Goal: Information Seeking & Learning: Learn about a topic

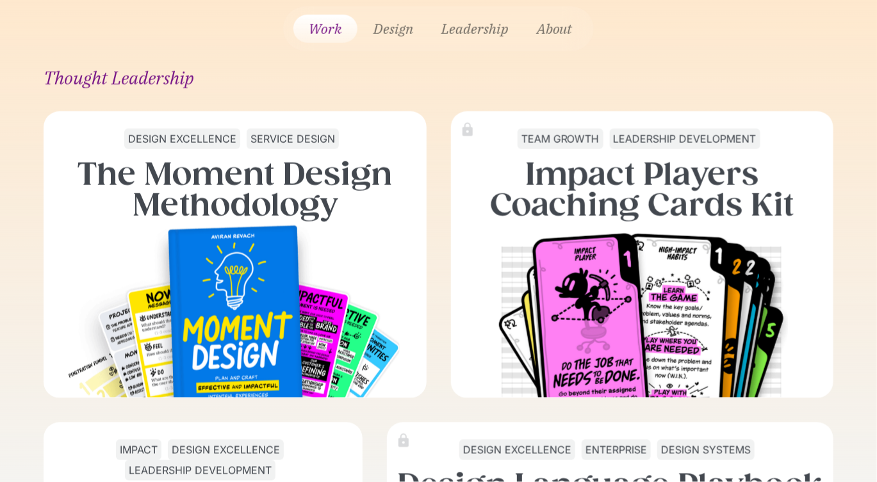
scroll to position [174, 0]
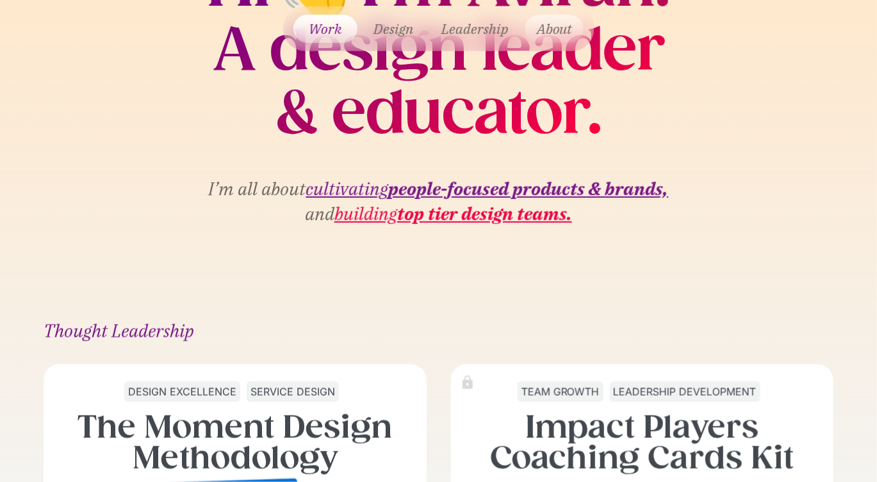
click at [560, 35] on link "About" at bounding box center [554, 29] width 58 height 28
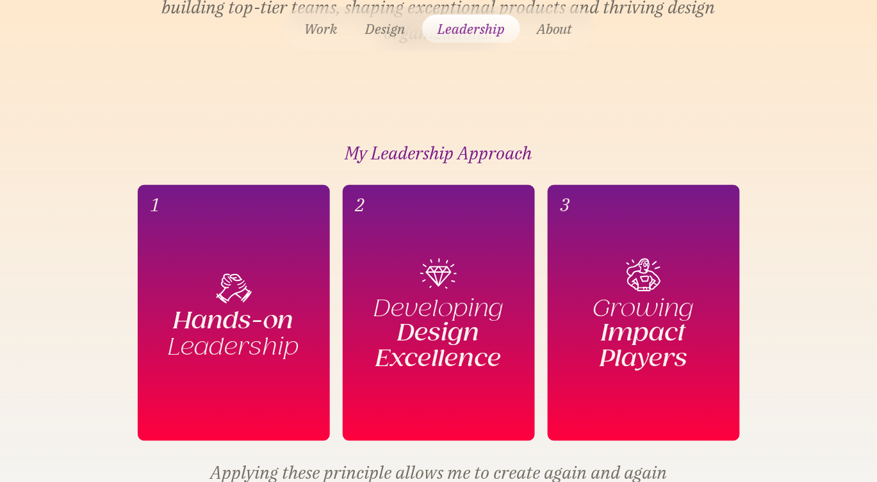
scroll to position [302, 0]
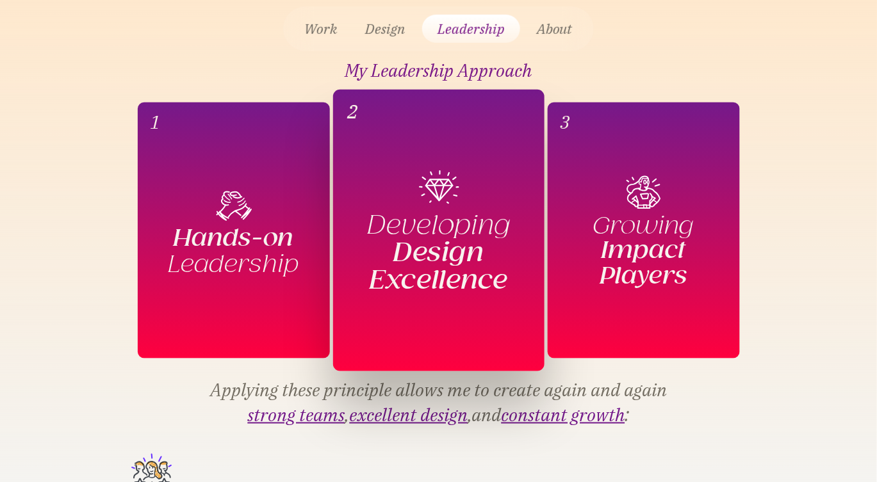
click at [472, 232] on span "Developing" at bounding box center [438, 225] width 143 height 28
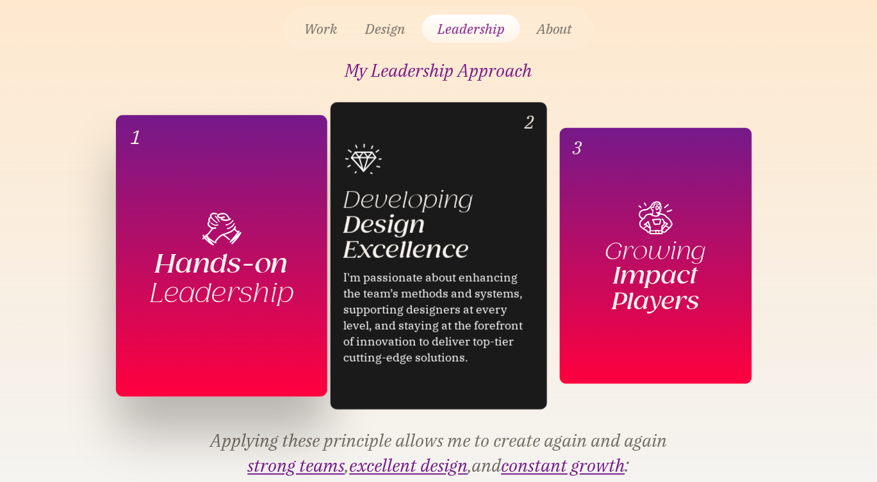
click at [271, 252] on span "Hands-on" at bounding box center [221, 264] width 133 height 28
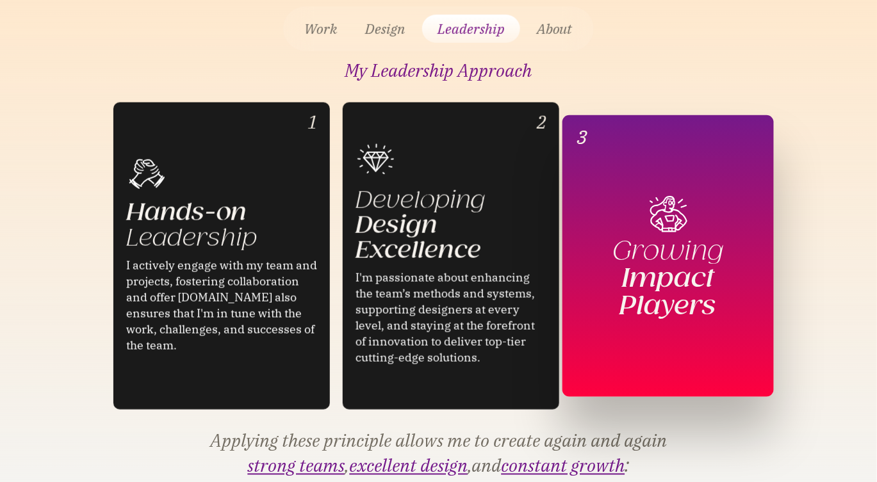
click at [647, 215] on img at bounding box center [667, 214] width 44 height 44
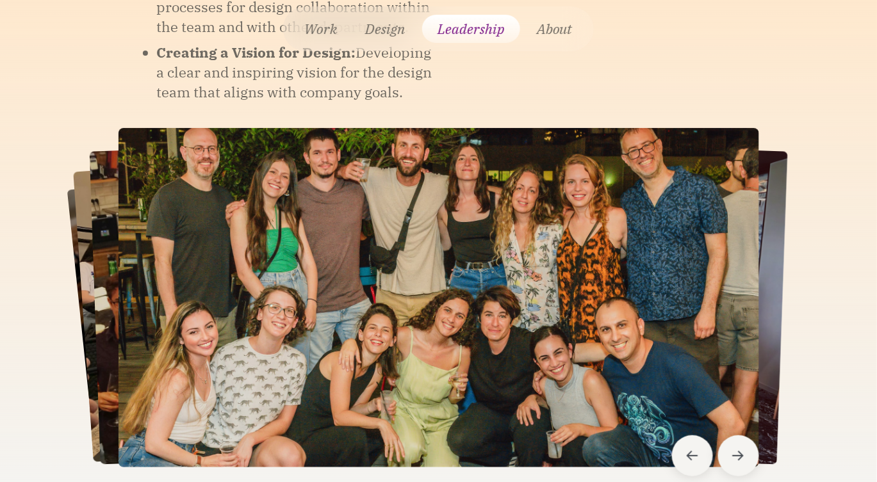
scroll to position [1525, 0]
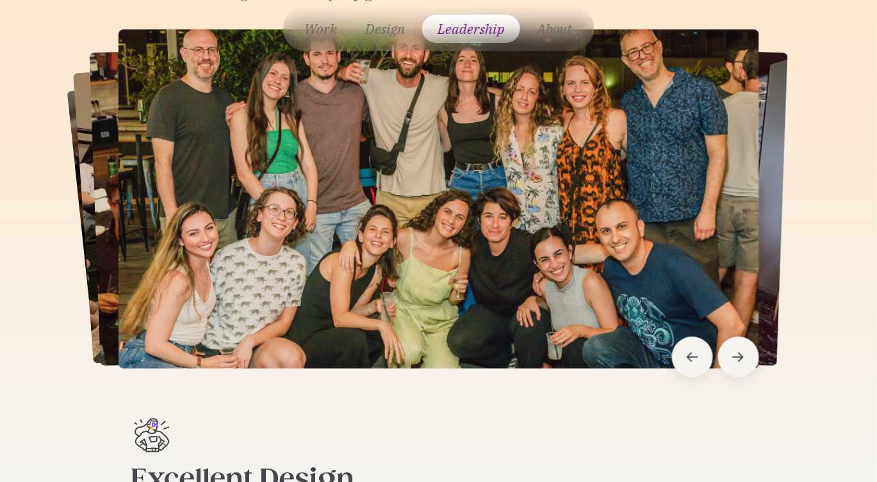
click at [754, 346] on div "Next slide" at bounding box center [738, 357] width 41 height 41
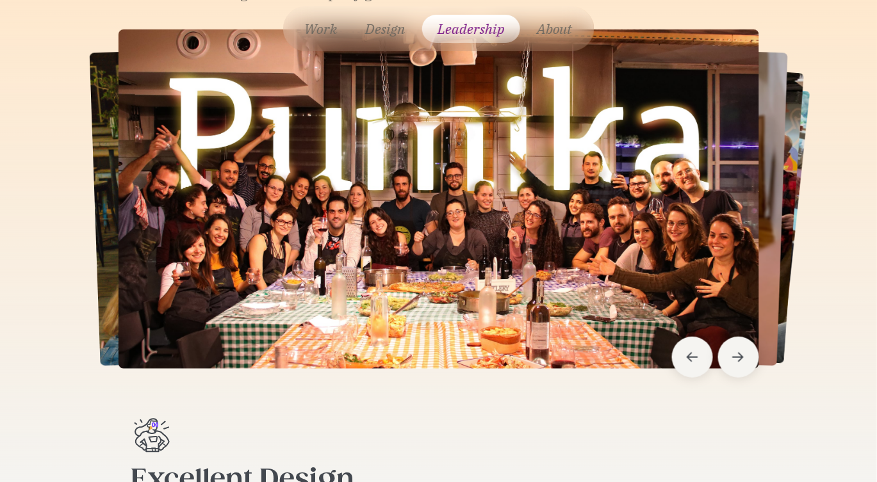
click at [740, 351] on icon "Next slide" at bounding box center [738, 357] width 12 height 13
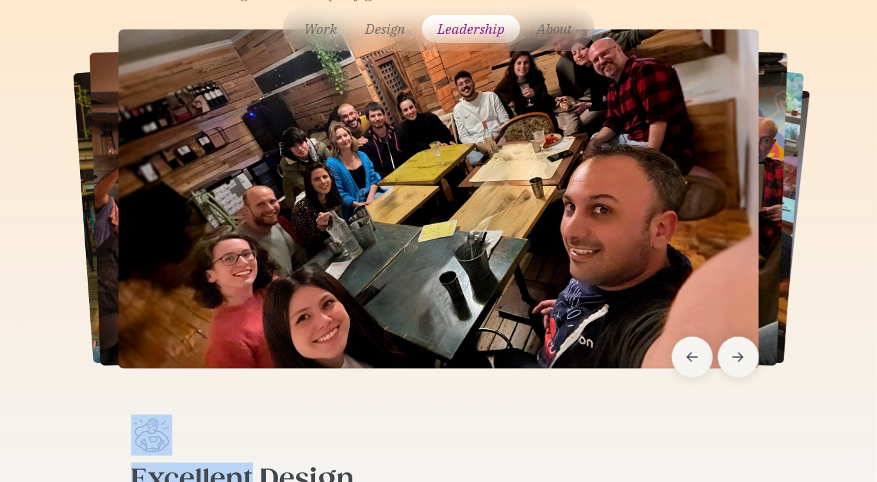
click at [740, 351] on icon "Next slide" at bounding box center [738, 357] width 12 height 13
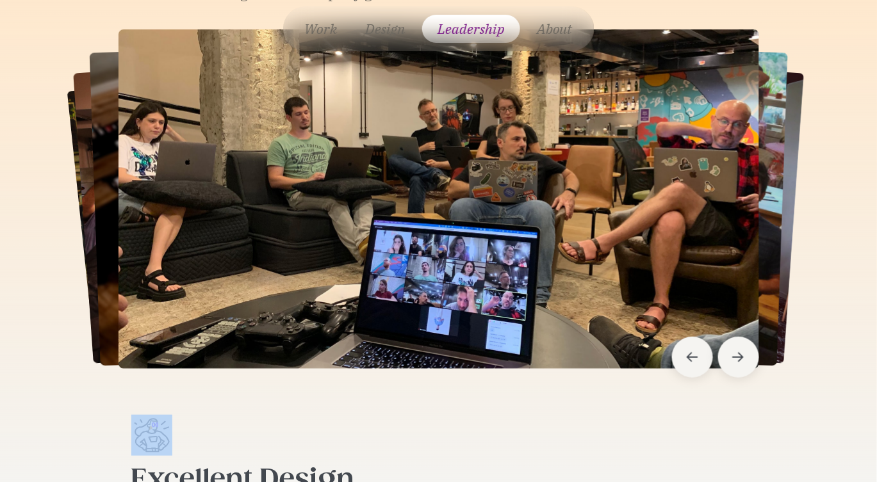
click at [740, 351] on icon "Next slide" at bounding box center [738, 357] width 12 height 13
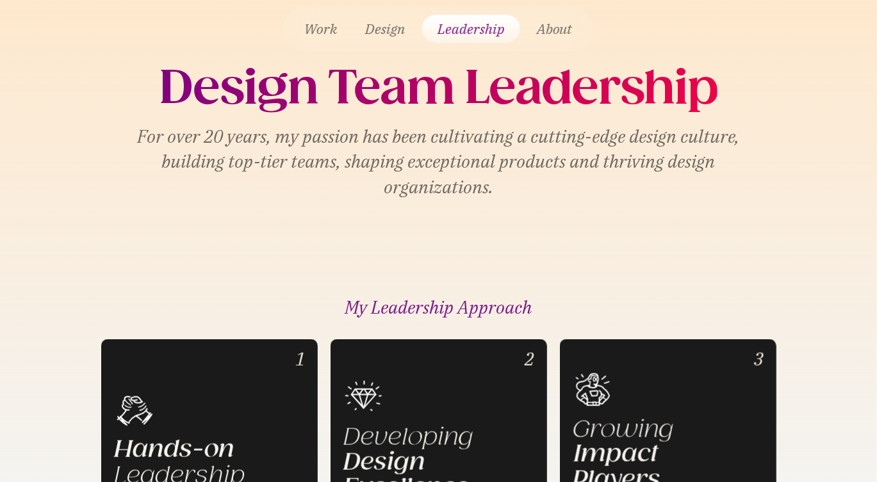
scroll to position [0, 0]
